Goal: Communication & Community: Answer question/provide support

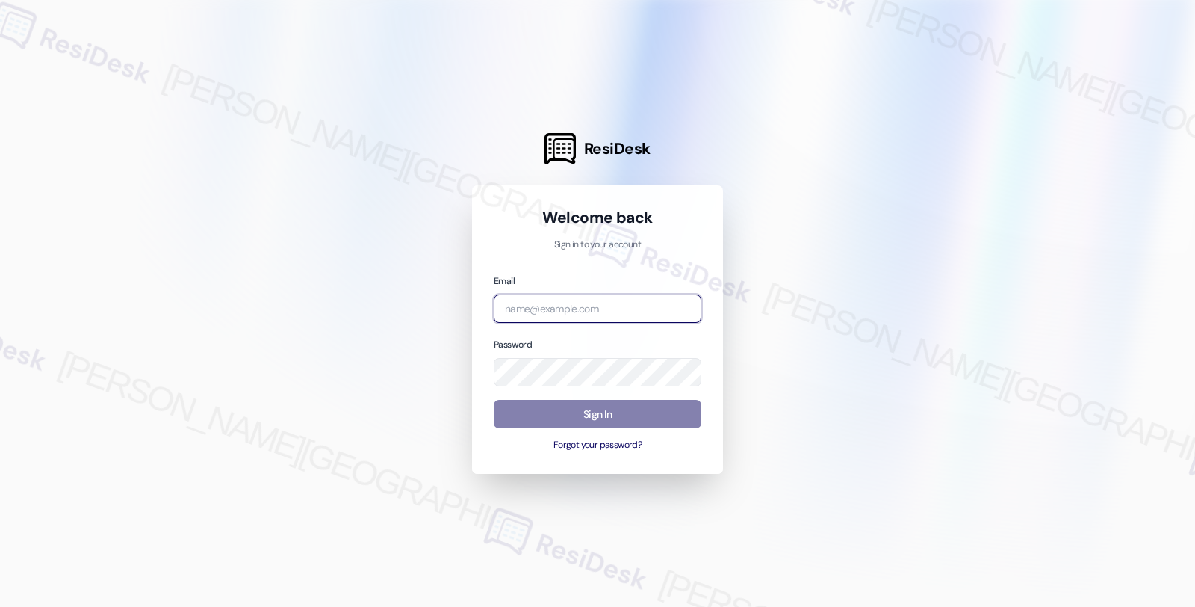
click at [577, 309] on input "email" at bounding box center [598, 308] width 208 height 29
type input "[EMAIL_ADDRESS][PERSON_NAME][DOMAIN_NAME]"
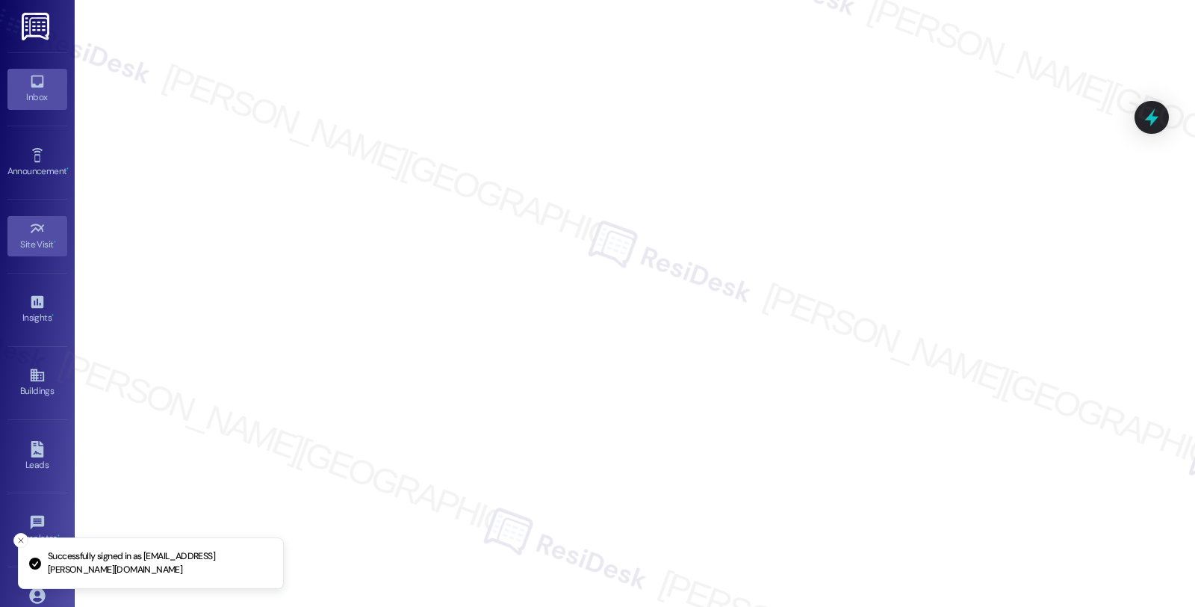
click at [28, 94] on div "Inbox" at bounding box center [37, 97] width 75 height 15
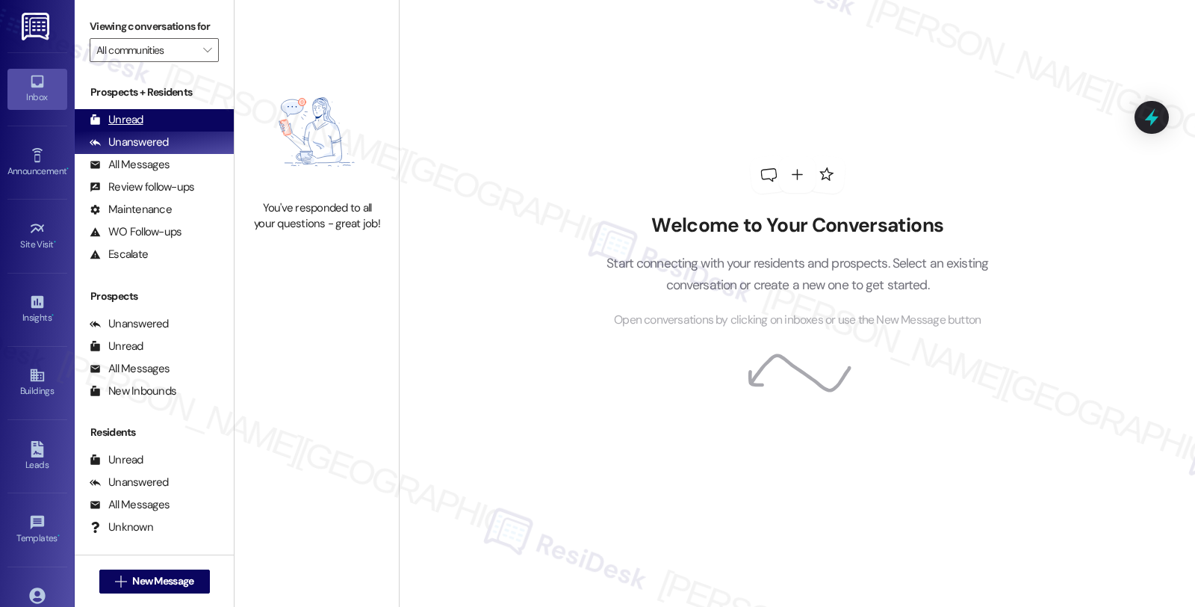
click at [139, 128] on div "Unread" at bounding box center [117, 120] width 54 height 16
click at [129, 150] on div "Unanswered" at bounding box center [129, 142] width 79 height 16
click at [203, 56] on icon "" at bounding box center [207, 50] width 8 height 12
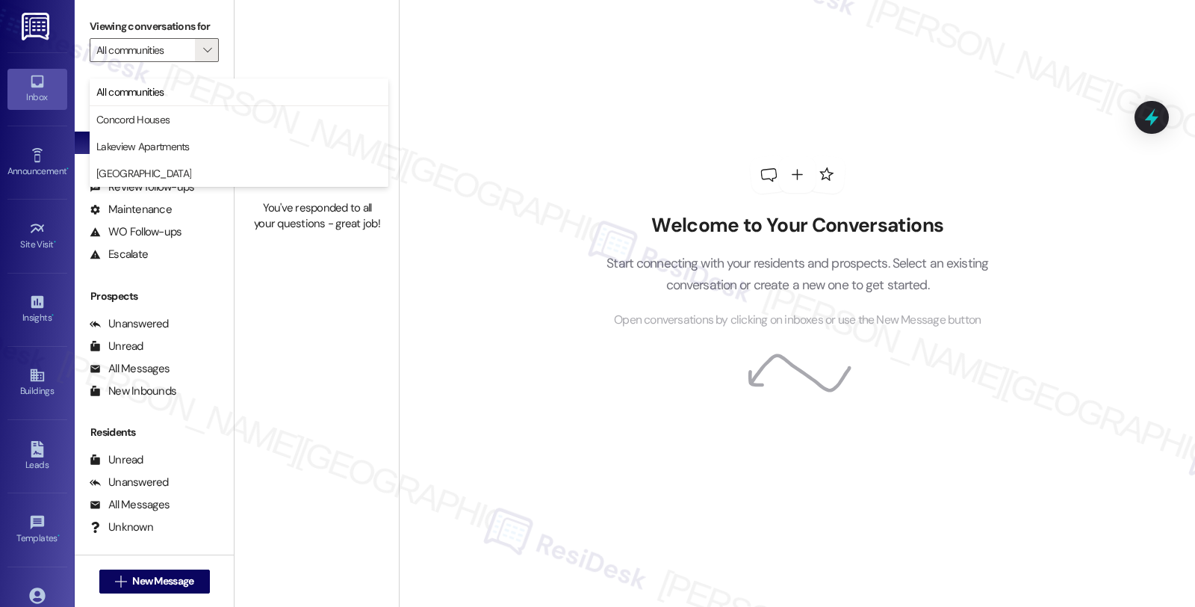
click at [648, 209] on div "Welcome to Your Conversations Start connecting with your residents and prospect…" at bounding box center [798, 243] width 448 height 486
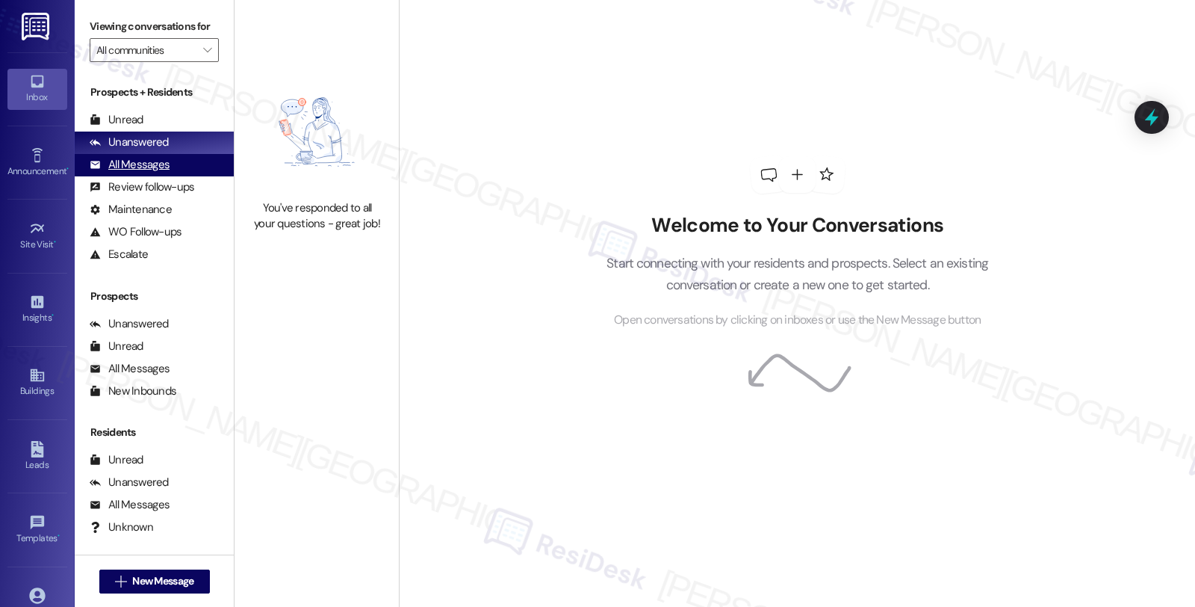
click at [158, 170] on div "All Messages (undefined)" at bounding box center [154, 165] width 159 height 22
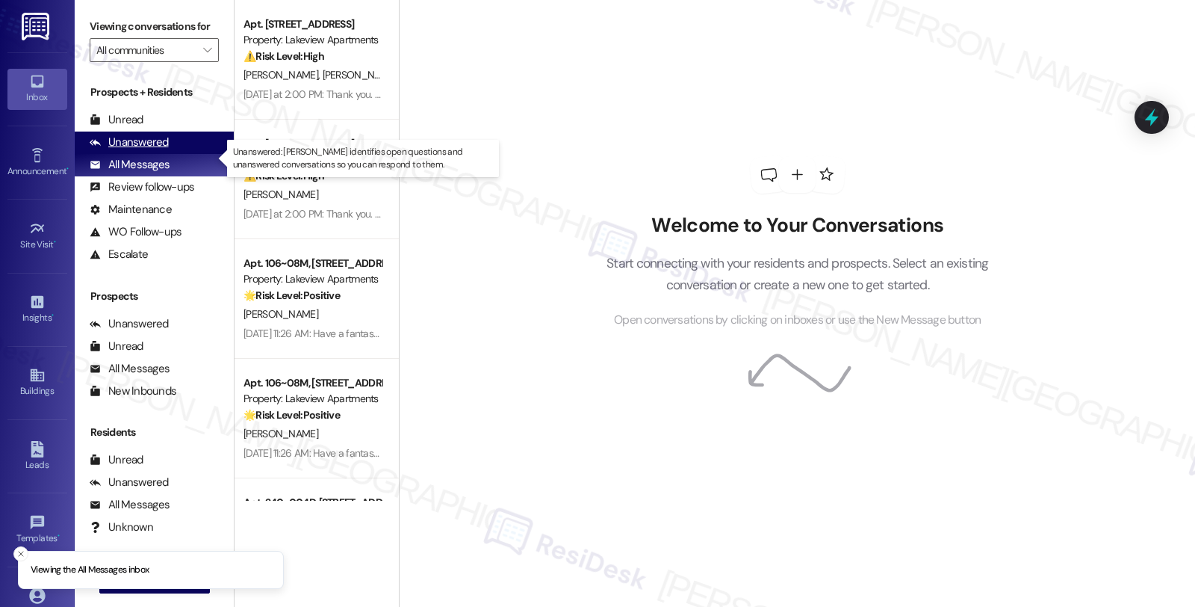
click at [138, 150] on div "Unanswered" at bounding box center [129, 142] width 79 height 16
